Goal: Navigation & Orientation: Find specific page/section

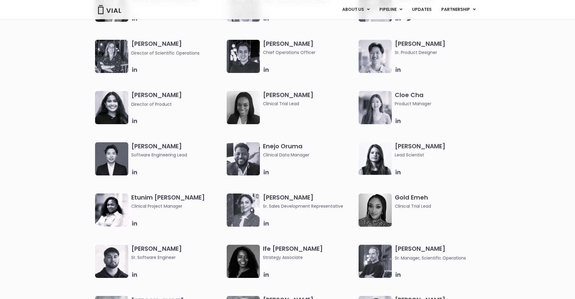
scroll to position [477, 0]
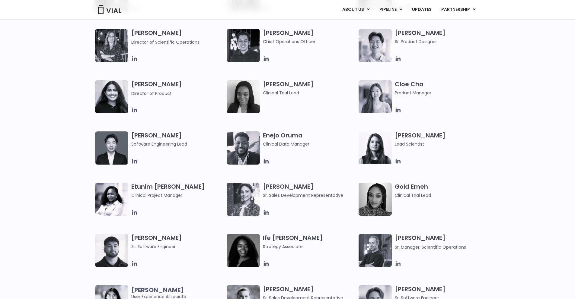
click at [399, 265] on icon at bounding box center [397, 263] width 5 height 5
click at [424, 12] on link "UPDATES" at bounding box center [421, 10] width 29 height 10
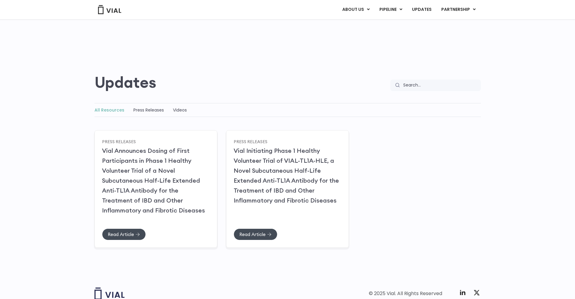
scroll to position [36, 0]
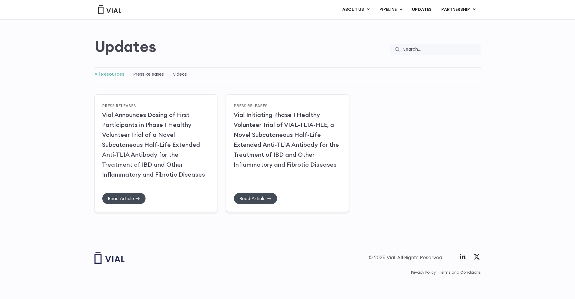
click at [393, 17] on div "ABOUT US ABOUT US CAREERS CONTACT US PIPELINE TL1A HLE PHASE 2 INHBE/ACTIVIN E …" at bounding box center [287, 9] width 398 height 19
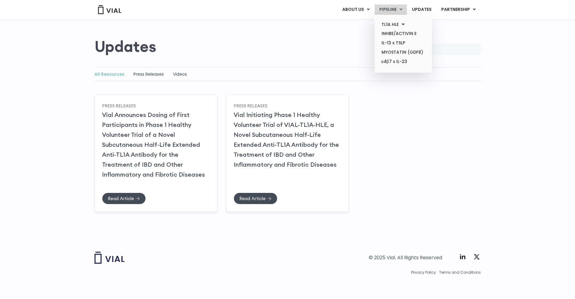
click at [389, 14] on link "PIPELINE" at bounding box center [390, 10] width 32 height 10
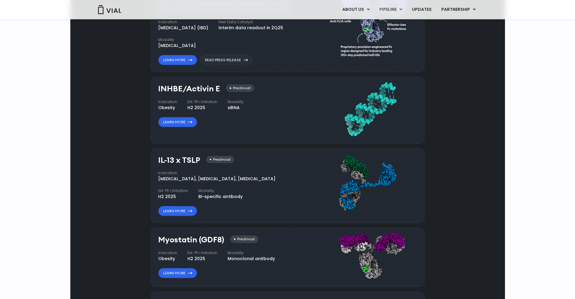
scroll to position [423, 0]
